Goal: Answer question/provide support: Share knowledge or assist other users

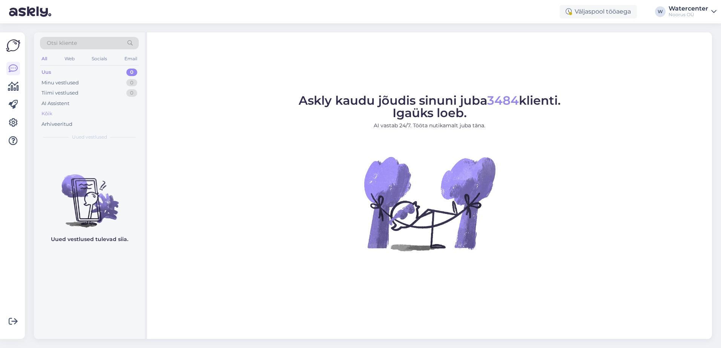
click at [64, 111] on div "Kõik" at bounding box center [89, 114] width 99 height 11
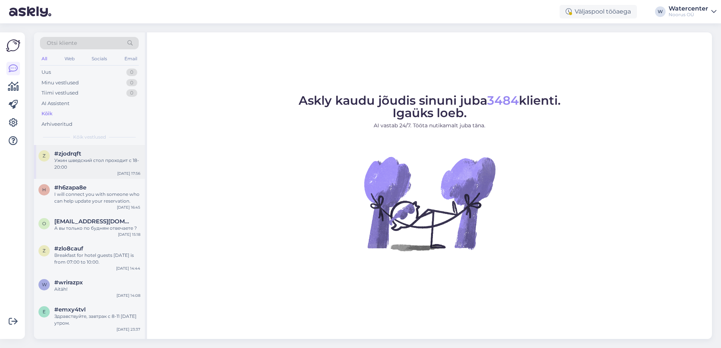
click at [97, 164] on div "Ужин шведский стол проходит с 18-20:00" at bounding box center [97, 164] width 86 height 14
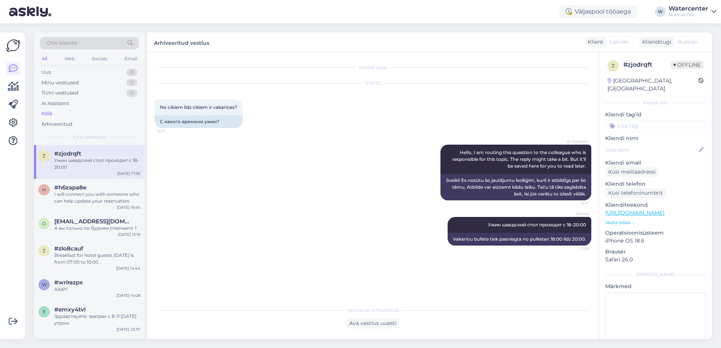
click at [104, 164] on div "Ужин шведский стол проходит с 18-20:00" at bounding box center [97, 164] width 86 height 14
click at [100, 200] on div "I will connect you with someone who can help update your reservation." at bounding box center [97, 198] width 86 height 14
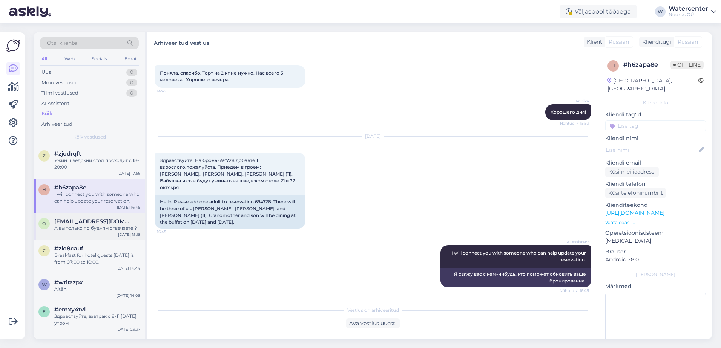
click at [112, 227] on div "А вы только по будням отвечаете ?" at bounding box center [97, 228] width 86 height 7
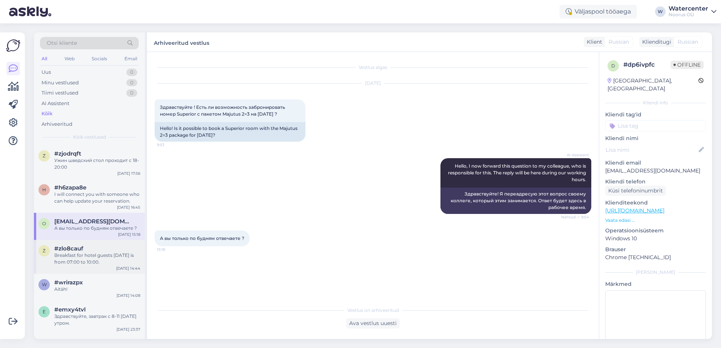
click at [105, 260] on div "Breakfast for hotel guests [DATE] is from 07:00 to 10:00." at bounding box center [97, 259] width 86 height 14
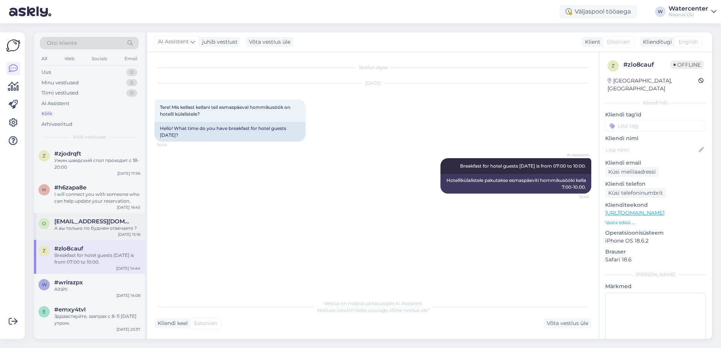
click at [103, 233] on div "o [EMAIL_ADDRESS][DOMAIN_NAME] А вы только по будням отвечаете ? [DATE] 15:18" at bounding box center [89, 226] width 111 height 27
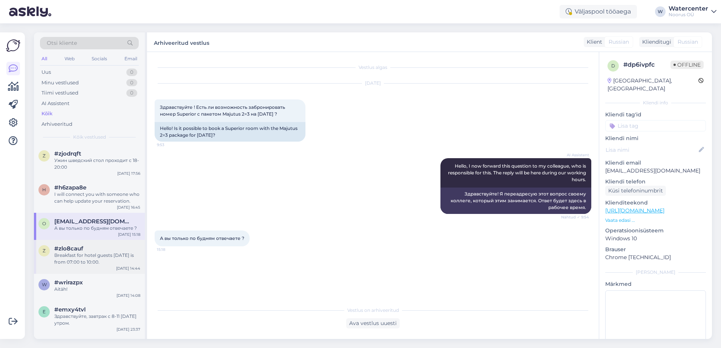
click at [103, 250] on div "#zlo8cauf" at bounding box center [97, 248] width 86 height 7
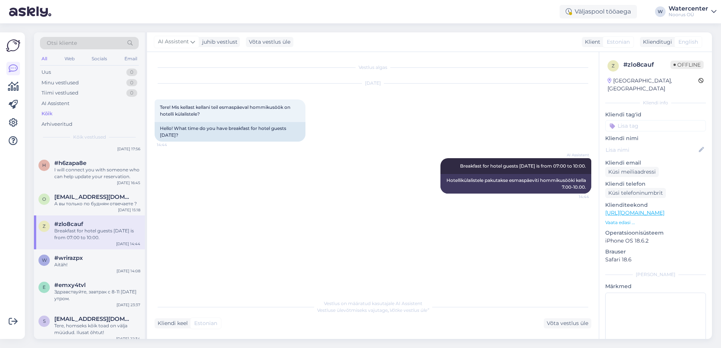
scroll to position [38, 0]
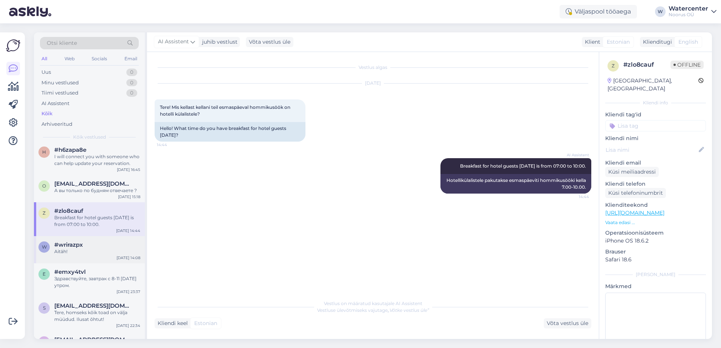
click at [84, 244] on div "#wrirazpx" at bounding box center [97, 245] width 86 height 7
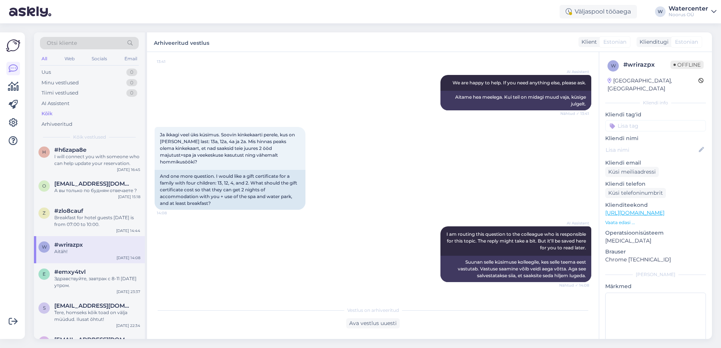
scroll to position [276, 0]
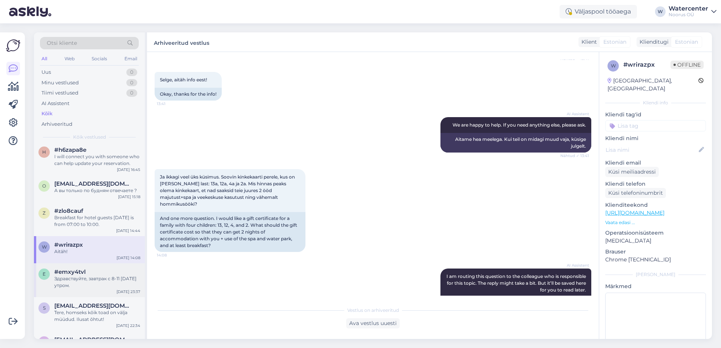
click at [113, 267] on div "e #emxy4tvl Здравствуйте, завтрак с 8-11 [DATE] утром. [DATE] 23:37" at bounding box center [89, 280] width 111 height 34
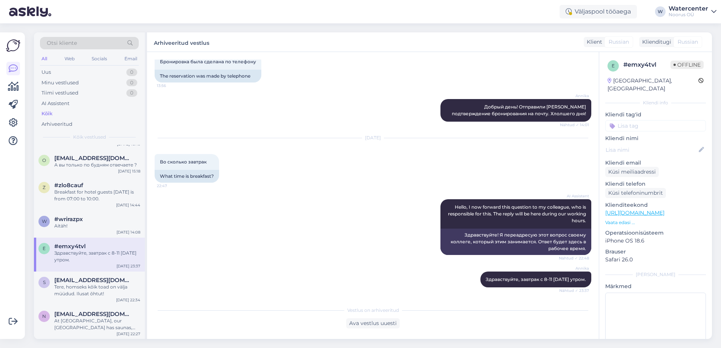
scroll to position [75, 0]
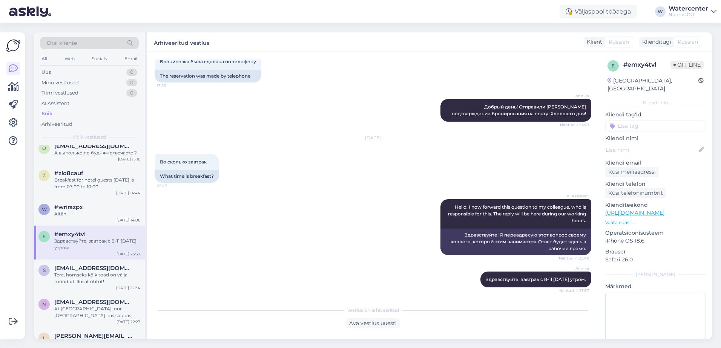
click at [378, 230] on div "AI Assistent Hello, I now forward this question to my colleague, who is respons…" at bounding box center [373, 227] width 436 height 72
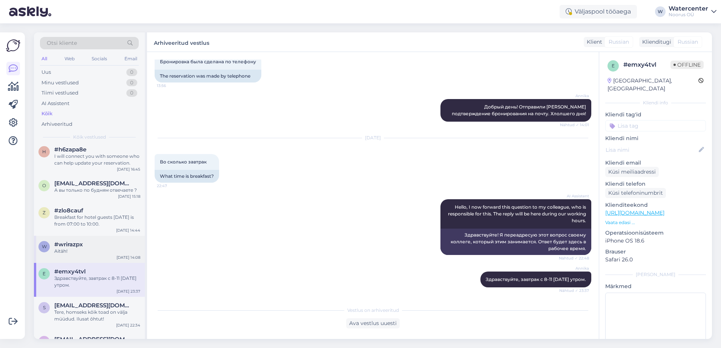
scroll to position [0, 0]
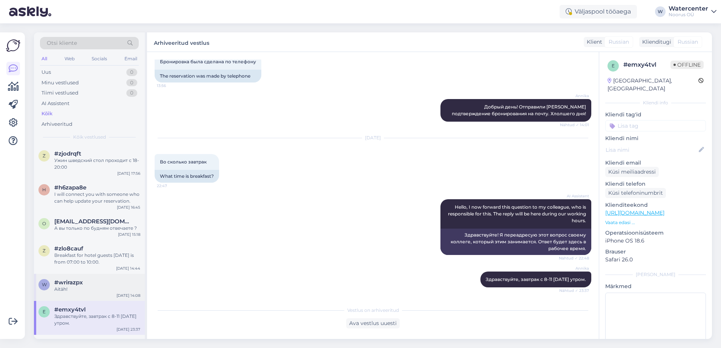
click at [101, 202] on div "I will connect you with someone who can help update your reservation." at bounding box center [97, 198] width 86 height 14
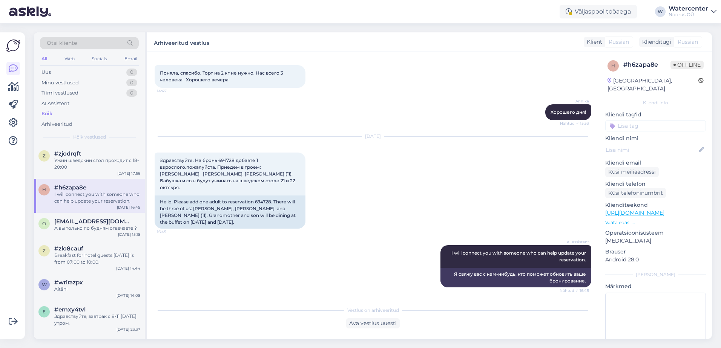
click at [92, 185] on div "#h6zapa8e" at bounding box center [97, 187] width 86 height 7
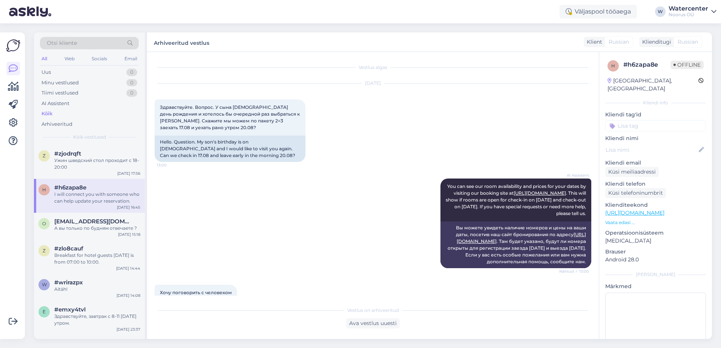
click at [95, 211] on div "h #h6zapa8e I will connect you with someone who can help update your reservatio…" at bounding box center [89, 196] width 111 height 34
click at [90, 169] on div "Ужин шведский стол проходит с 18-20:00" at bounding box center [97, 164] width 86 height 14
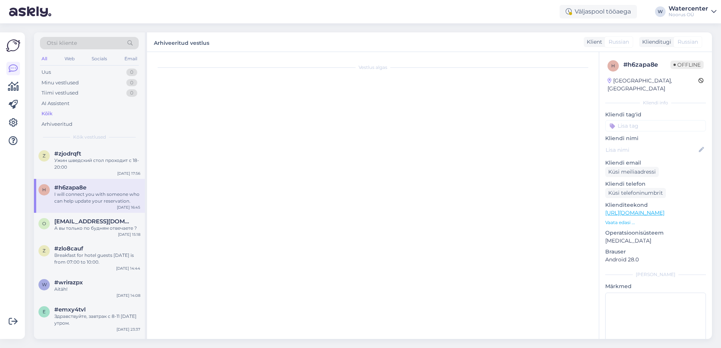
click at [95, 201] on div "I will connect you with someone who can help update your reservation." at bounding box center [97, 198] width 86 height 14
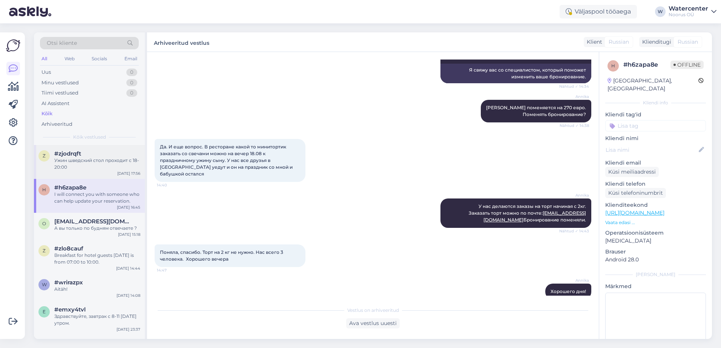
click at [96, 169] on div "Ужин шведский стол проходит с 18-20:00" at bounding box center [97, 164] width 86 height 14
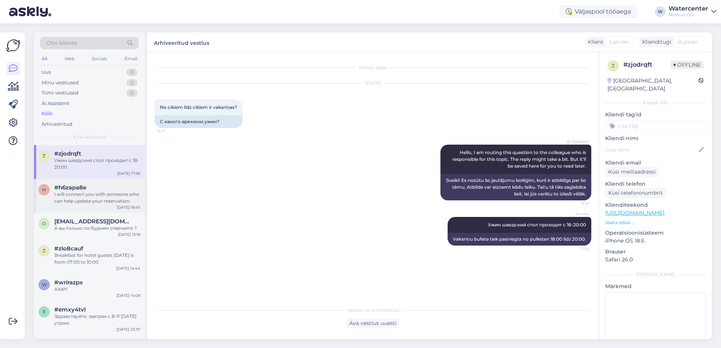
click at [103, 212] on div "h #h6zapa8e I will connect you with someone who can help update your reservatio…" at bounding box center [89, 196] width 111 height 34
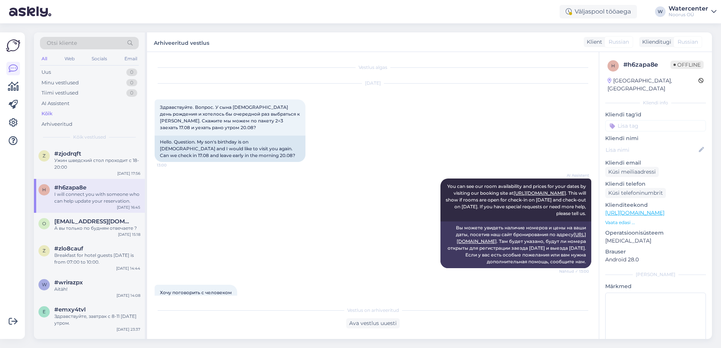
scroll to position [2550, 0]
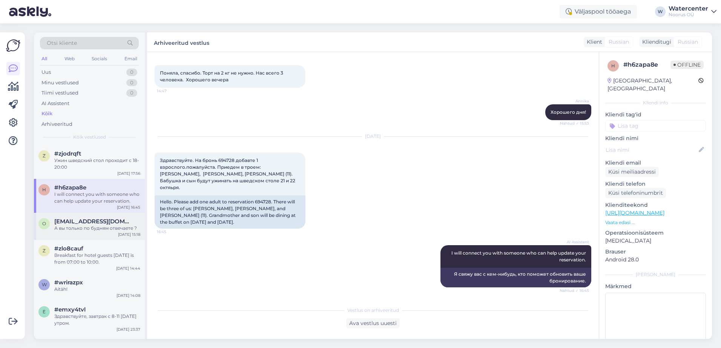
click at [109, 231] on div "А вы только по будням отвечаете ?" at bounding box center [97, 228] width 86 height 7
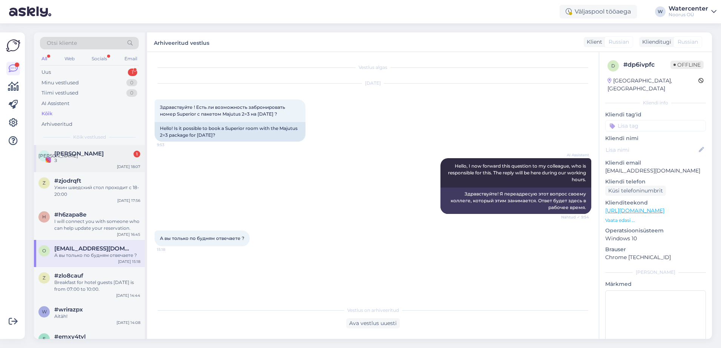
click at [91, 164] on div "А [PERSON_NAME] 1 З [DATE] 18:07" at bounding box center [89, 158] width 111 height 27
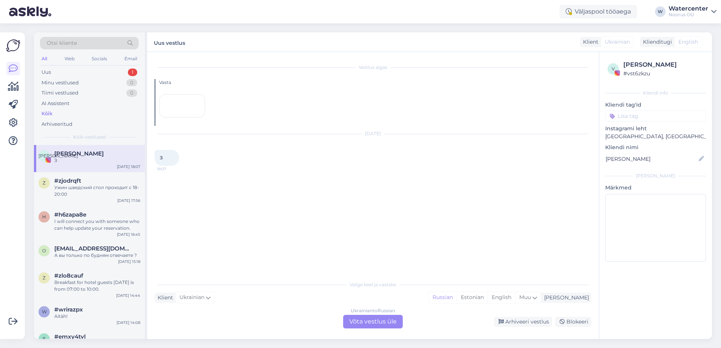
click at [189, 118] on div at bounding box center [182, 105] width 46 height 23
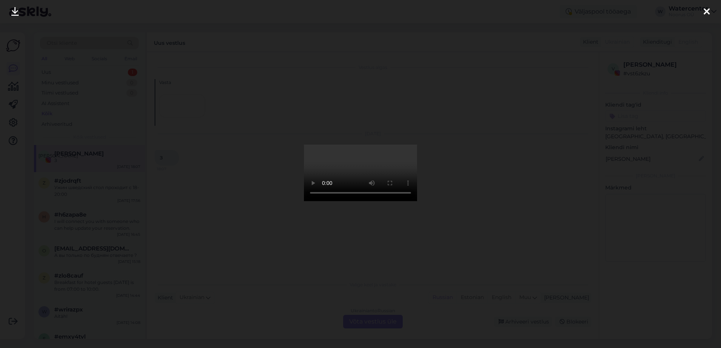
click at [565, 260] on div at bounding box center [360, 174] width 721 height 348
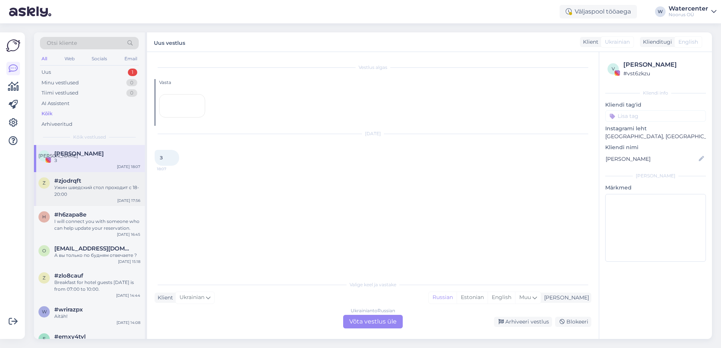
click at [80, 194] on div "Ужин шведский стол проходит с 18-20:00" at bounding box center [97, 191] width 86 height 14
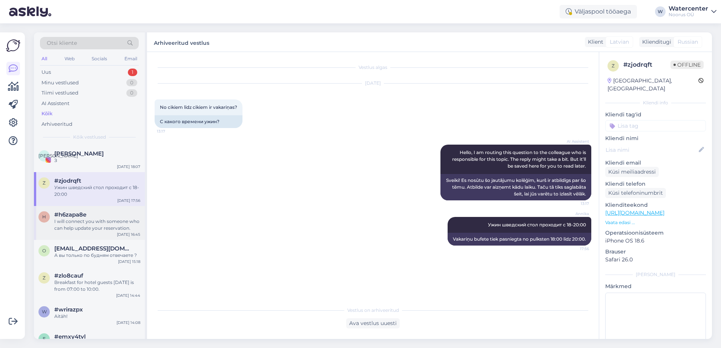
click at [86, 213] on span "#h6zapa8e" at bounding box center [70, 214] width 32 height 7
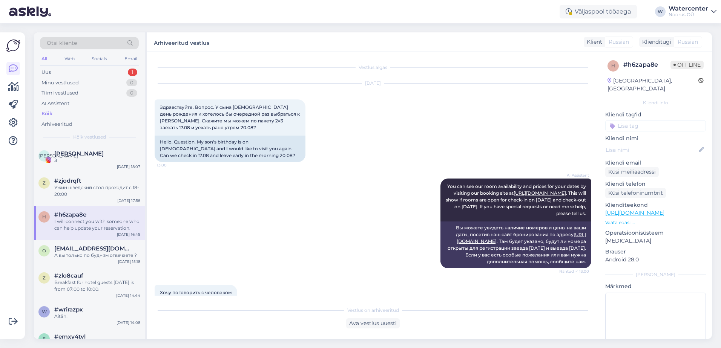
scroll to position [2550, 0]
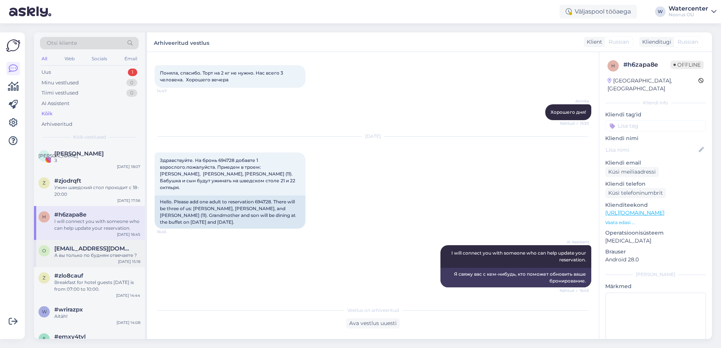
click at [101, 250] on span "[EMAIL_ADDRESS][DOMAIN_NAME]" at bounding box center [93, 248] width 78 height 7
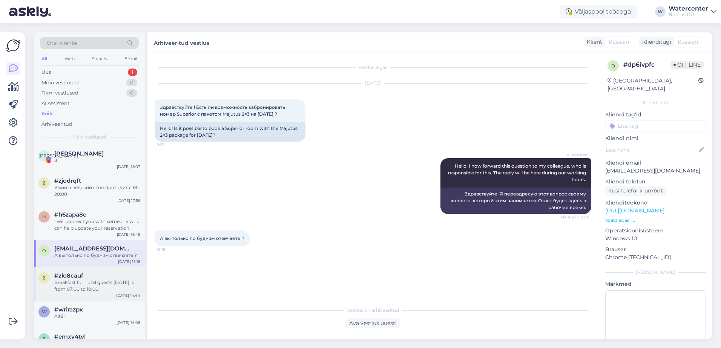
drag, startPoint x: 105, startPoint y: 284, endPoint x: 104, endPoint y: 290, distance: 6.4
click at [104, 290] on div "Breakfast for hotel guests [DATE] is from 07:00 to 10:00." at bounding box center [97, 286] width 86 height 14
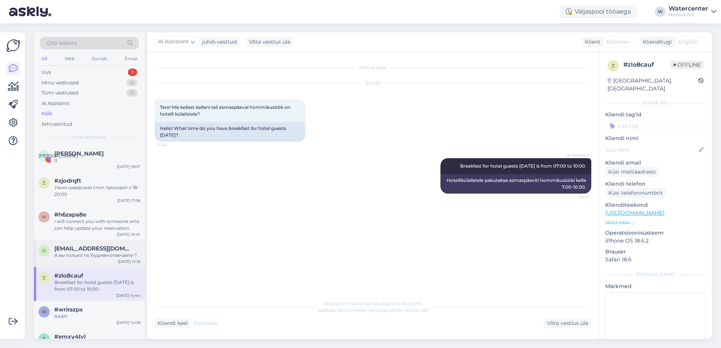
drag, startPoint x: 104, startPoint y: 290, endPoint x: 80, endPoint y: 260, distance: 39.1
click at [80, 260] on div "o [EMAIL_ADDRESS][DOMAIN_NAME] А вы только по будням отвечаете ? [DATE] 15:18" at bounding box center [89, 253] width 111 height 27
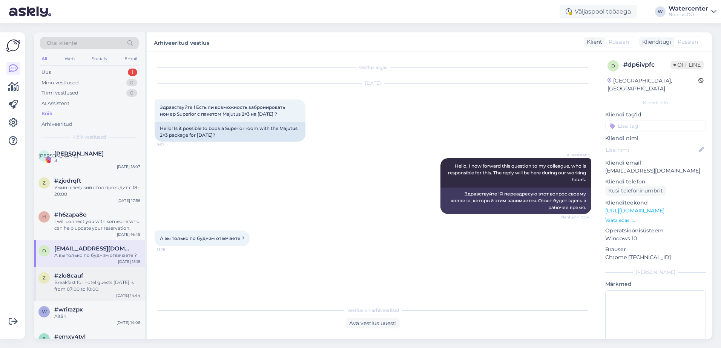
click at [91, 288] on div "Breakfast for hotel guests [DATE] is from 07:00 to 10:00." at bounding box center [97, 286] width 86 height 14
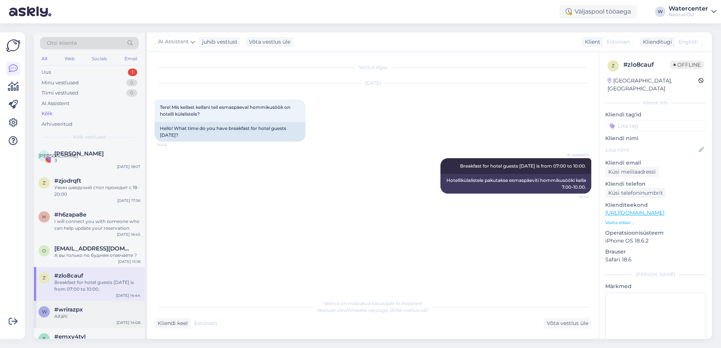
click at [98, 308] on div "#wrirazpx" at bounding box center [97, 309] width 86 height 7
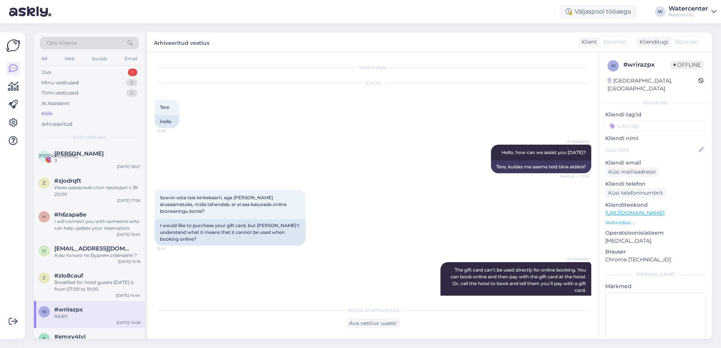
scroll to position [352, 0]
